Goal: Communication & Community: Answer question/provide support

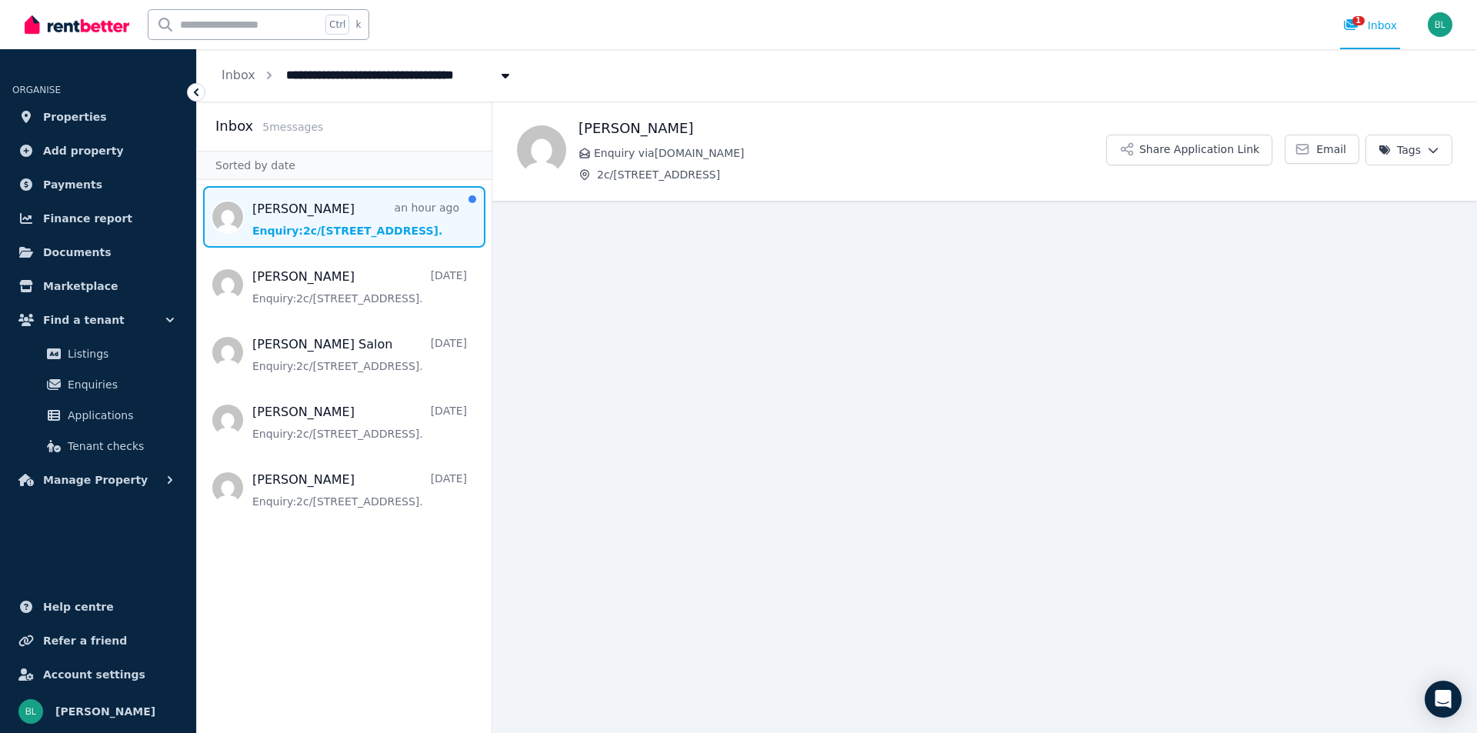
click at [432, 222] on span "Message list" at bounding box center [344, 217] width 295 height 62
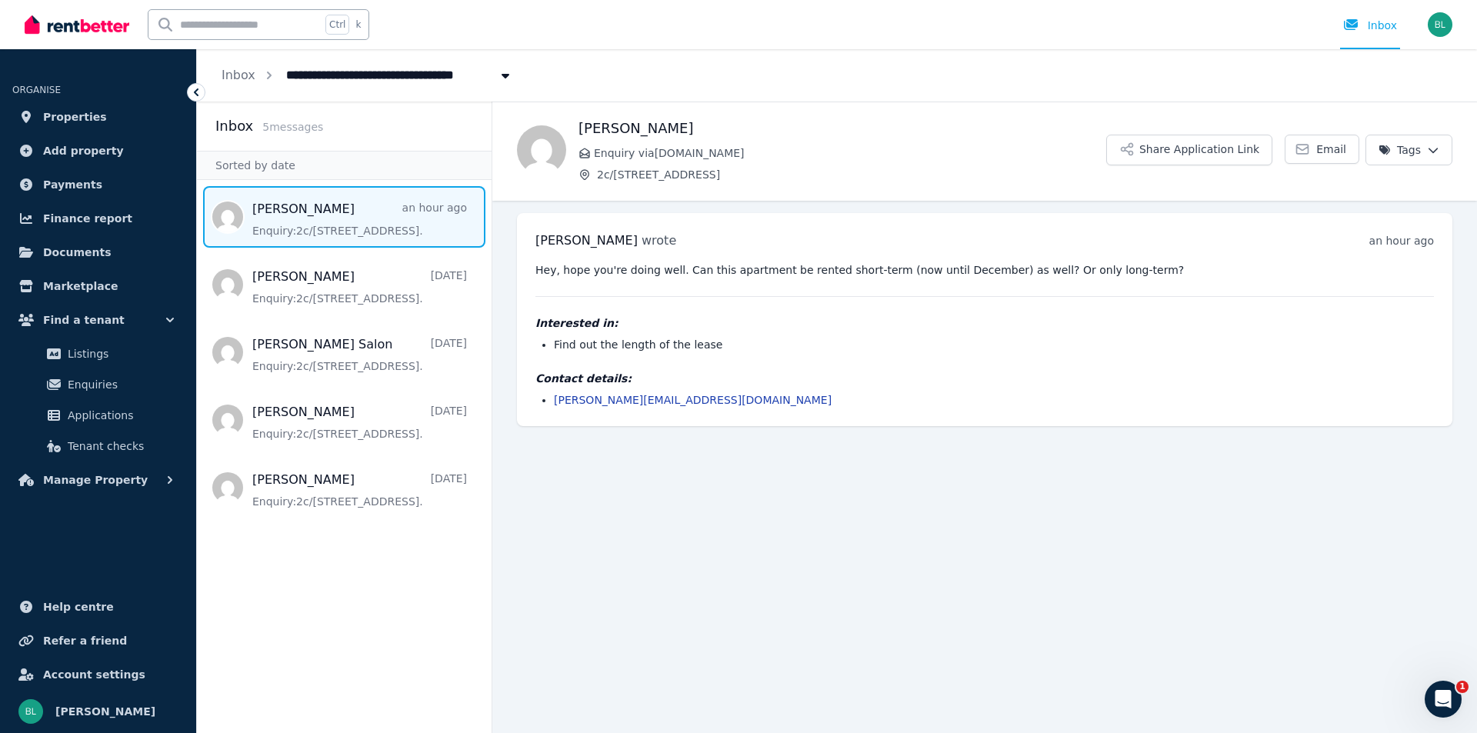
click at [616, 402] on link "[PERSON_NAME][EMAIL_ADDRESS][DOMAIN_NAME]" at bounding box center [693, 400] width 278 height 12
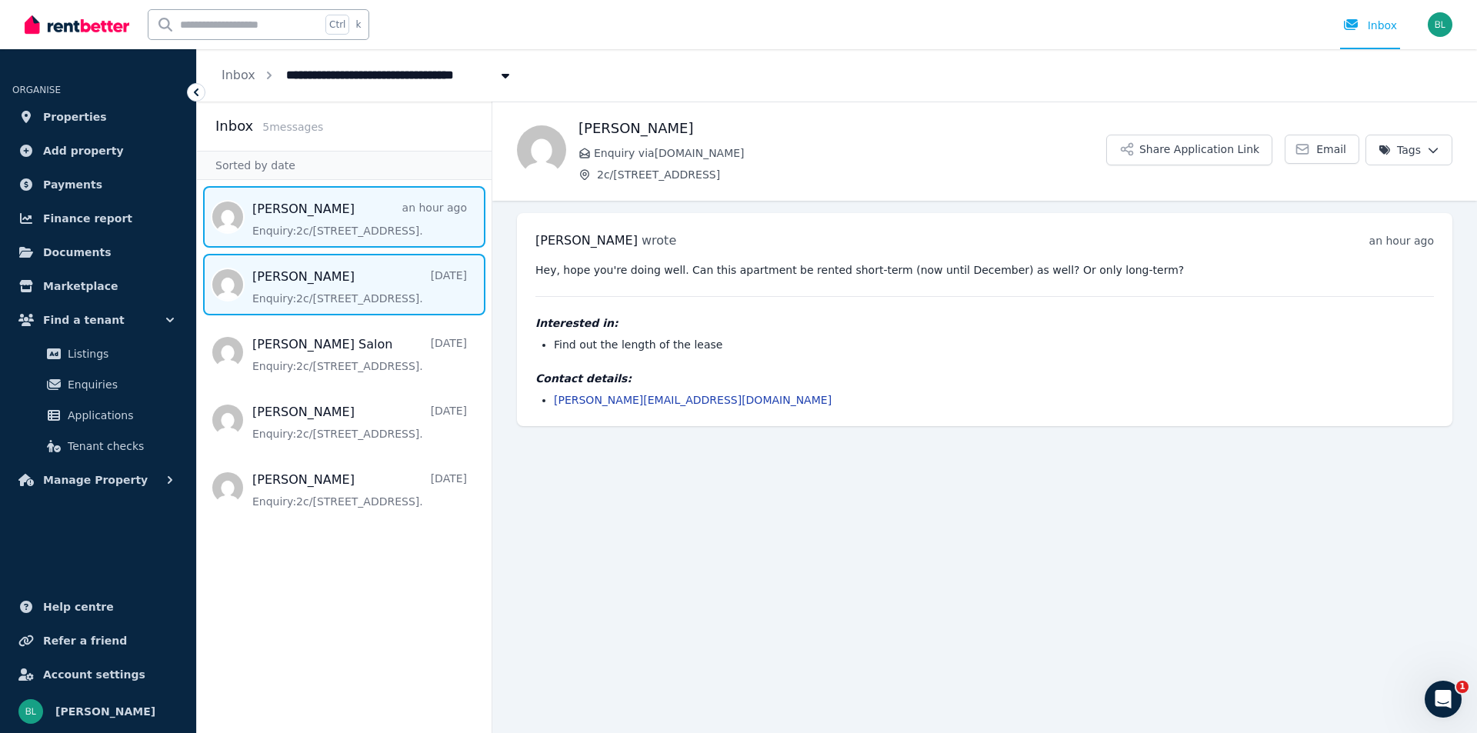
click at [368, 290] on span "Message list" at bounding box center [344, 285] width 295 height 62
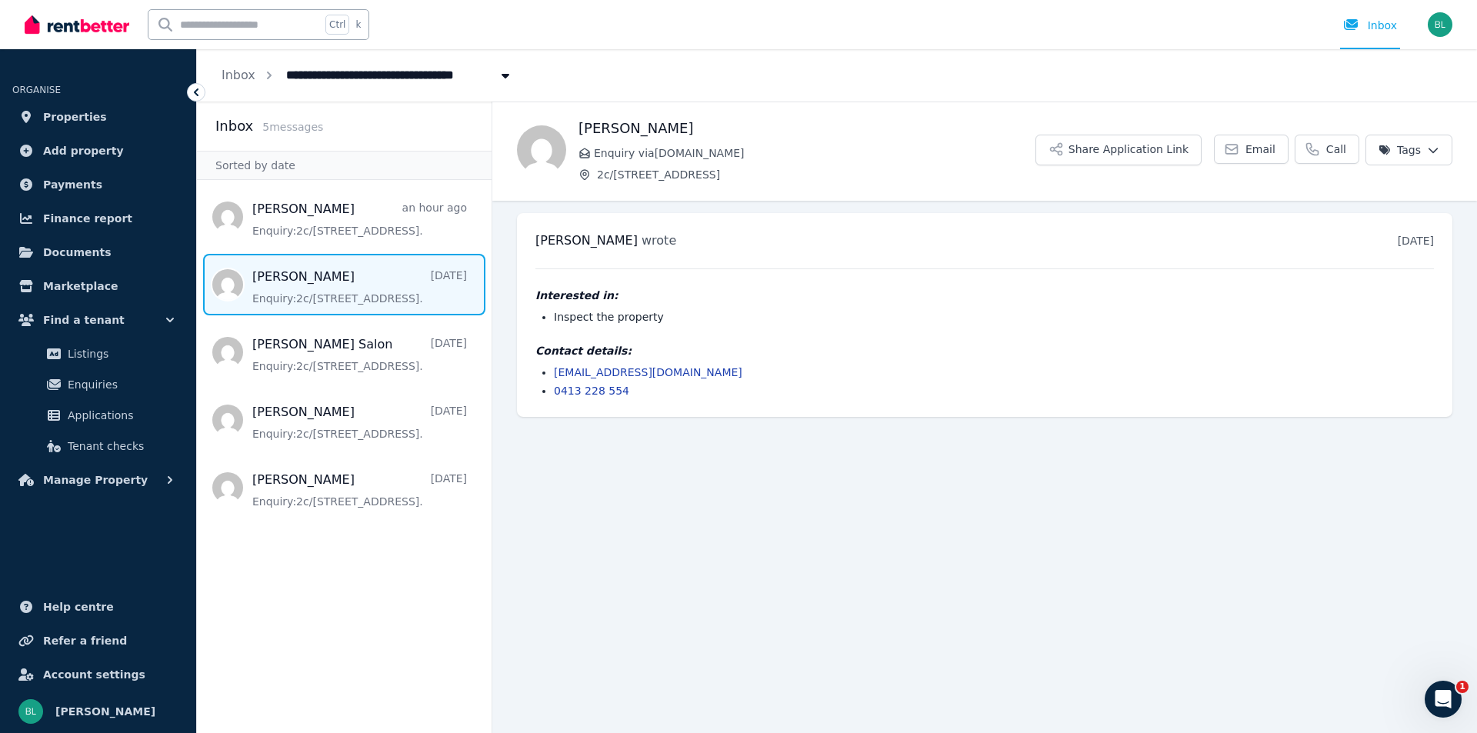
click at [387, 297] on span "Message list" at bounding box center [344, 285] width 295 height 62
click at [381, 298] on span "Message list" at bounding box center [344, 285] width 295 height 62
click at [572, 372] on link "[EMAIL_ADDRESS][DOMAIN_NAME]" at bounding box center [648, 372] width 189 height 12
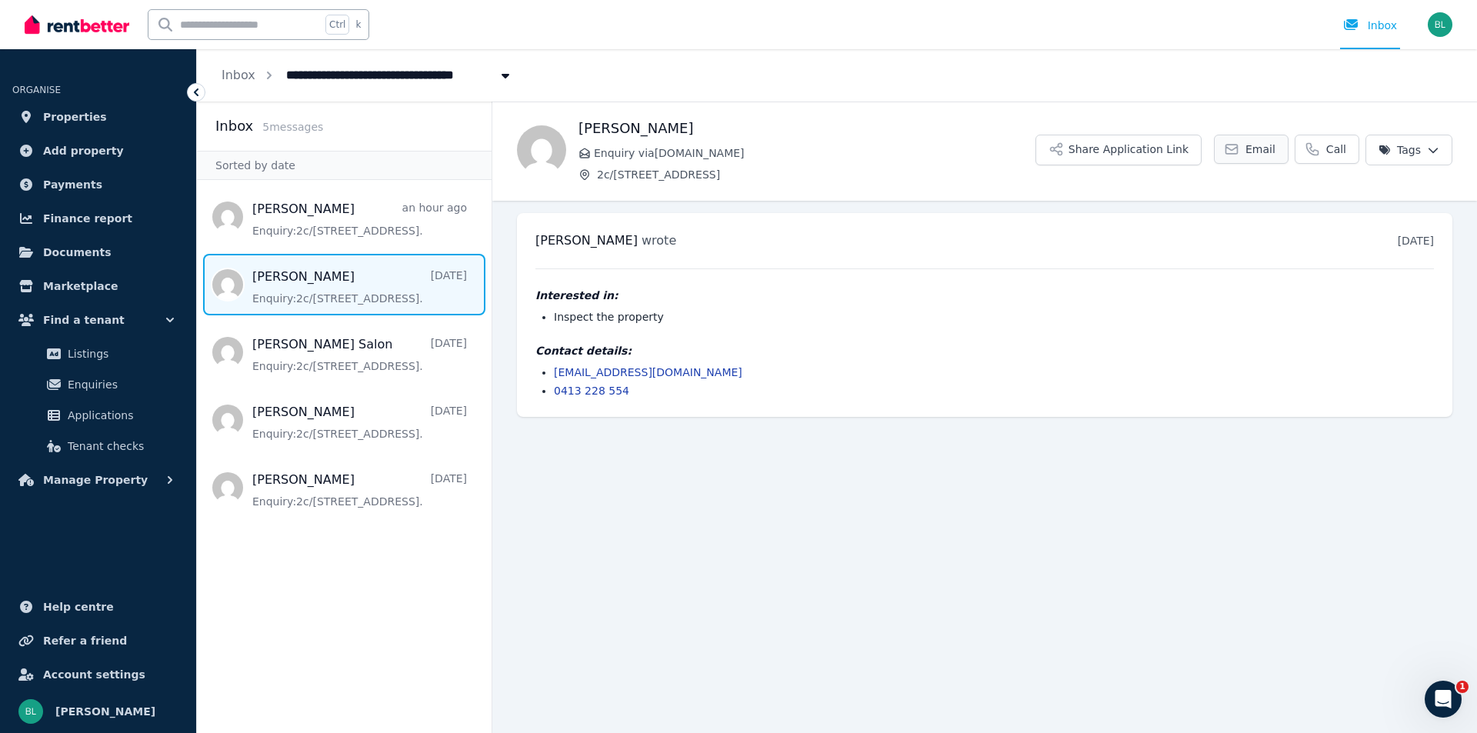
click at [1257, 155] on span "Email" at bounding box center [1261, 149] width 30 height 15
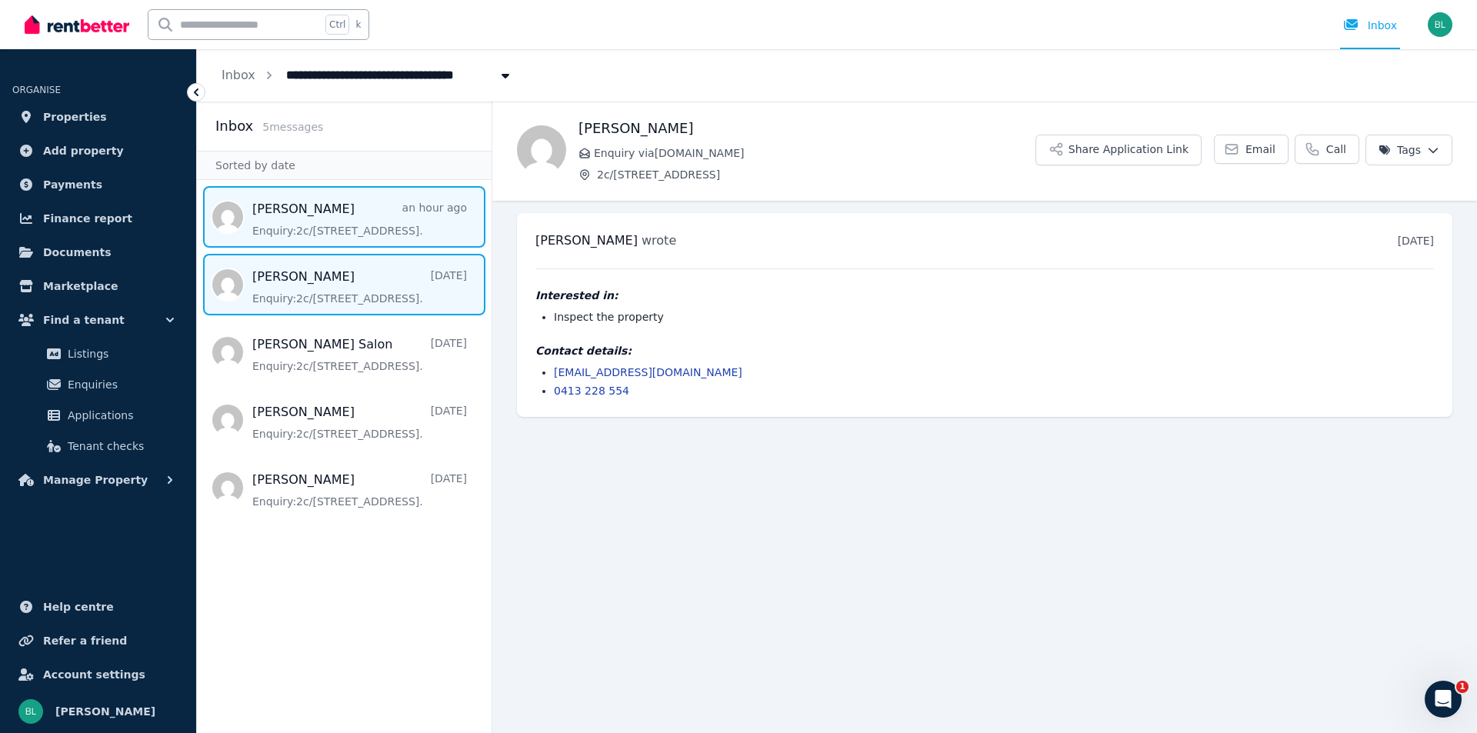
click at [336, 202] on span "Message list" at bounding box center [344, 217] width 295 height 62
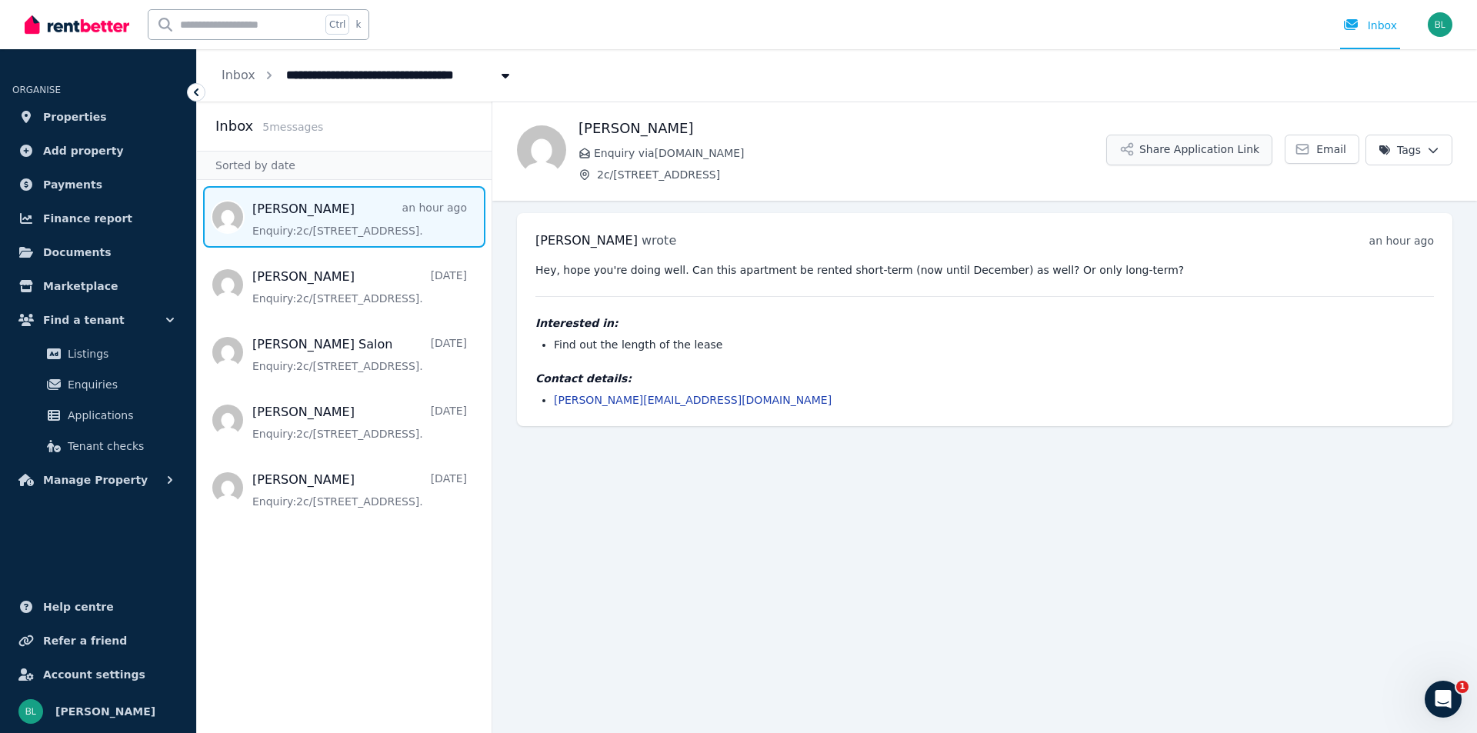
click at [1180, 159] on button "Share Application Link" at bounding box center [1189, 150] width 166 height 31
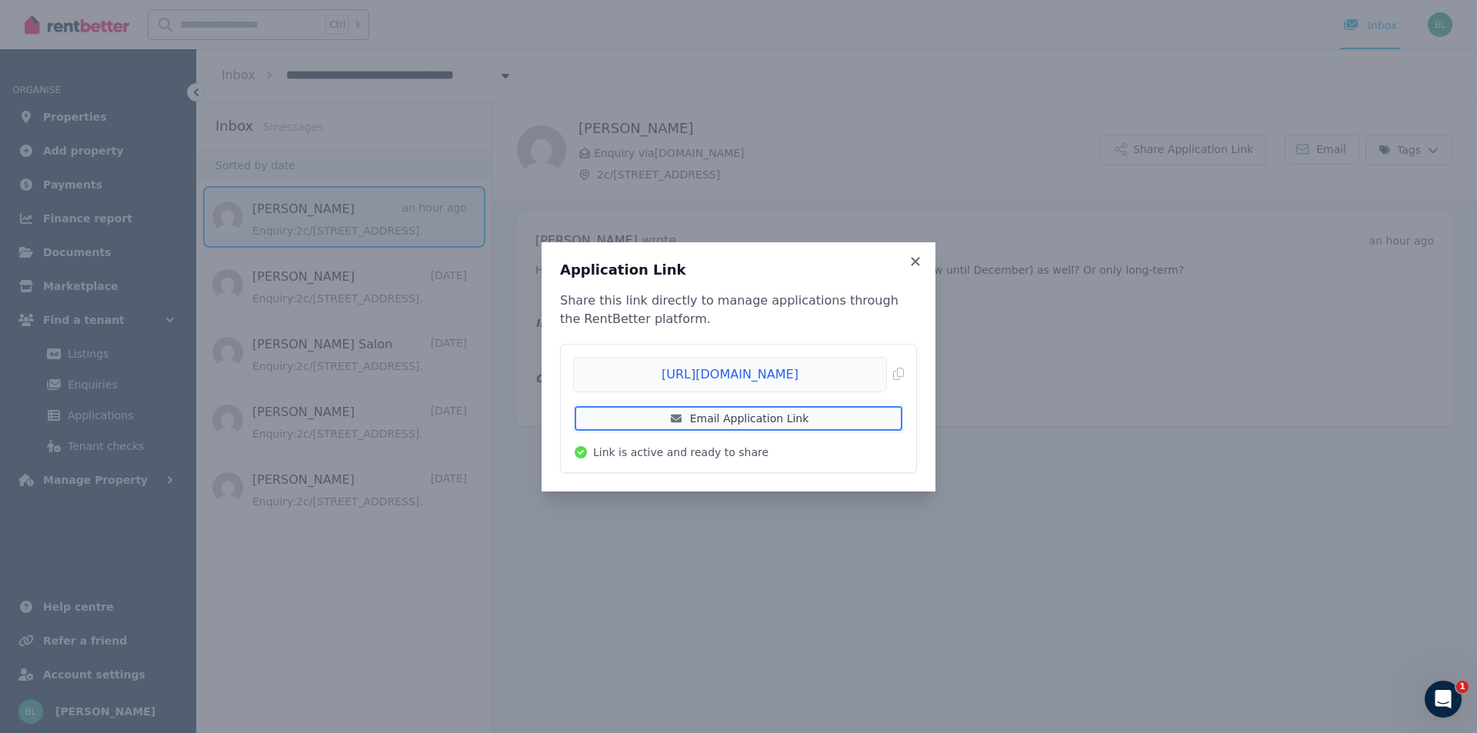
click at [816, 415] on link "Email Application Link" at bounding box center [738, 419] width 331 height 28
click at [922, 257] on icon at bounding box center [915, 262] width 15 height 14
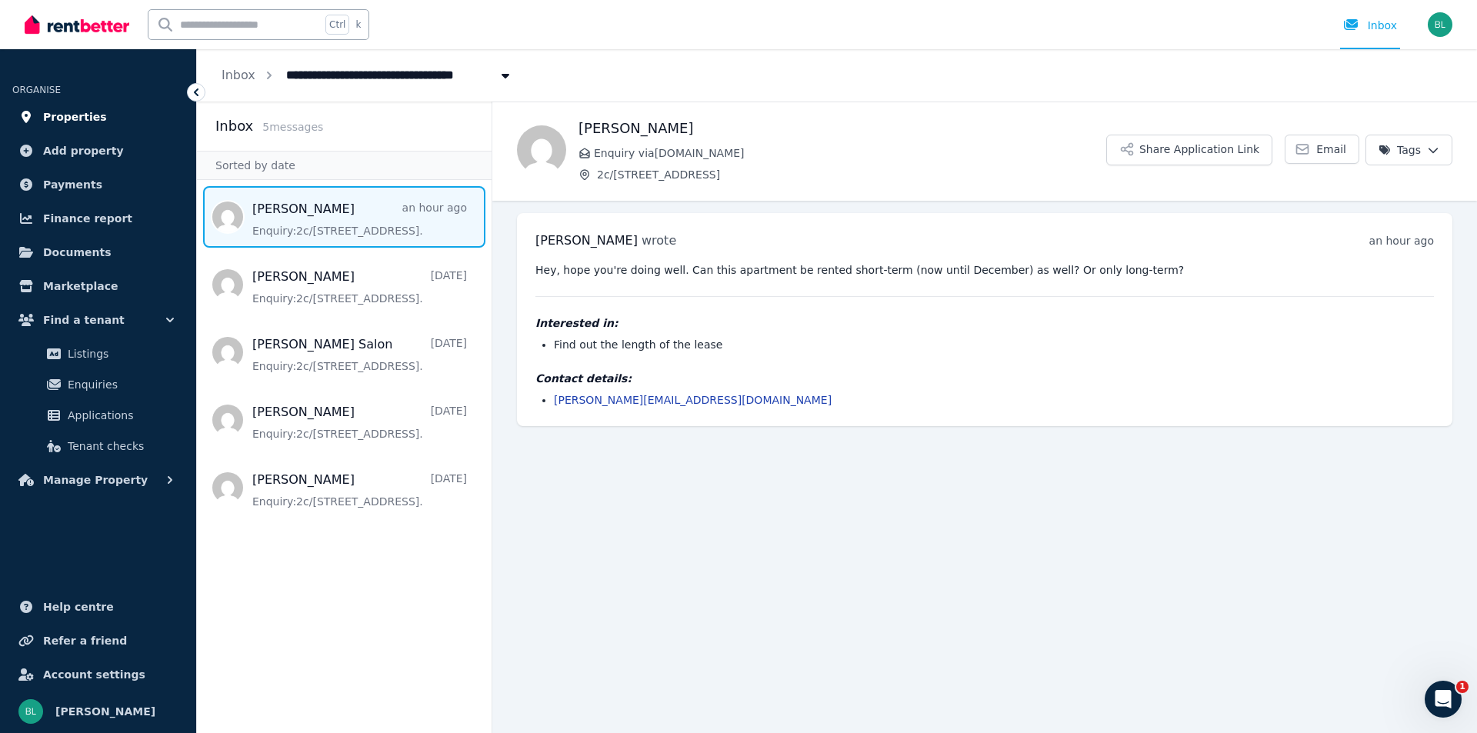
click at [44, 119] on span "Properties" at bounding box center [75, 117] width 64 height 18
